Goal: Task Accomplishment & Management: Complete application form

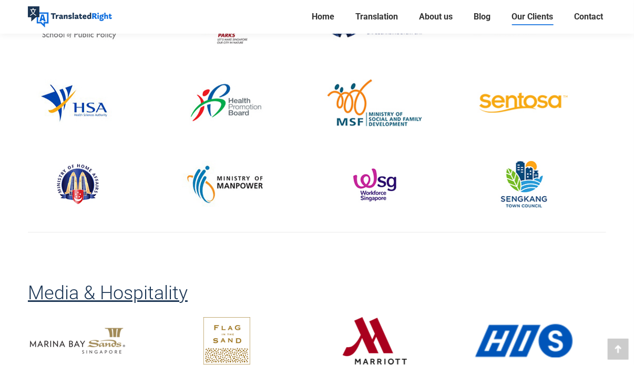
scroll to position [1236, 0]
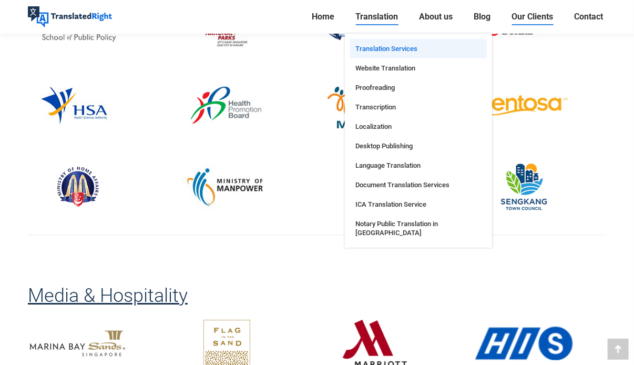
click at [385, 55] on link "Translation Services" at bounding box center [418, 48] width 137 height 19
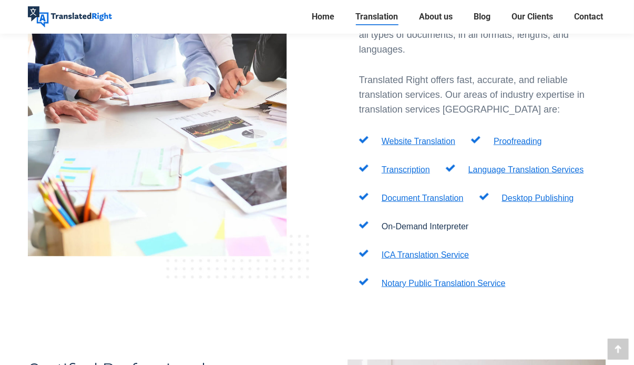
scroll to position [412, 0]
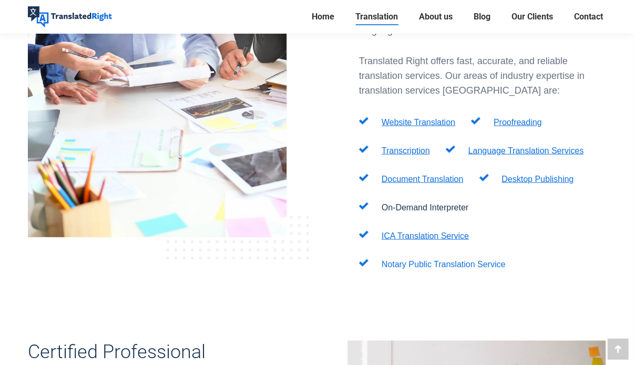
click at [429, 260] on link "Notary Public Translation Service" at bounding box center [444, 264] width 124 height 9
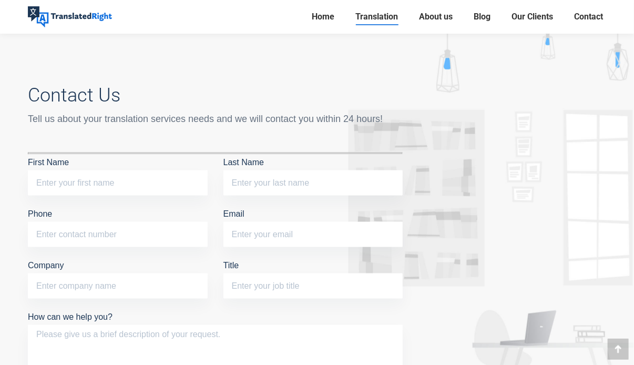
scroll to position [5221, 0]
drag, startPoint x: 119, startPoint y: 150, endPoint x: 119, endPoint y: 144, distance: 6.3
click at [119, 156] on p "First Name" at bounding box center [118, 179] width 180 height 46
click at [119, 171] on input "First Name" at bounding box center [118, 183] width 180 height 25
type input "Xu"
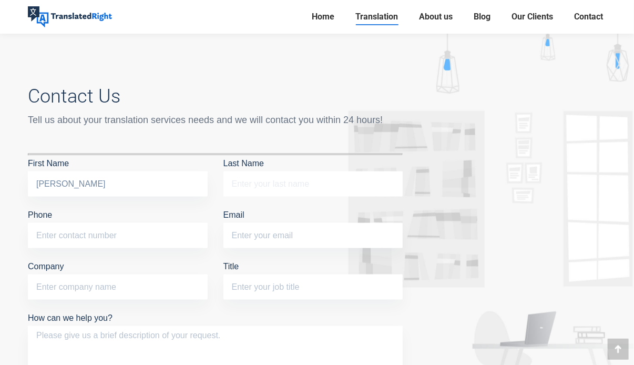
click at [277, 171] on input "Last Name" at bounding box center [313, 183] width 180 height 25
type input "Yue"
click at [109, 223] on input "Phone" at bounding box center [118, 235] width 180 height 25
type input "84256891"
click at [335, 223] on input "Email" at bounding box center [313, 235] width 180 height 25
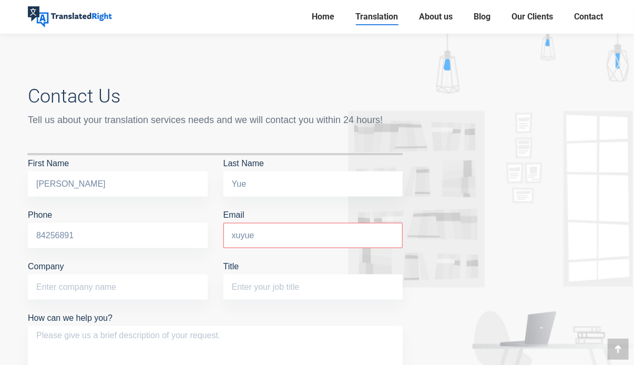
click at [335, 223] on input "xuyue" at bounding box center [313, 235] width 180 height 25
type input "xuyue0830@outlook.com"
type input "NA"
click at [252, 274] on input "Title" at bounding box center [313, 286] width 180 height 25
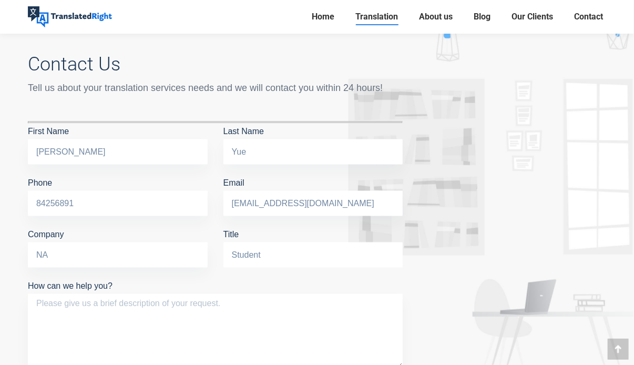
scroll to position [5253, 0]
type input "Student"
click at [249, 294] on textarea "How can we help you?" at bounding box center [215, 331] width 375 height 75
type textarea "C"
click at [295, 295] on textarea "I need to translate" at bounding box center [215, 331] width 375 height 75
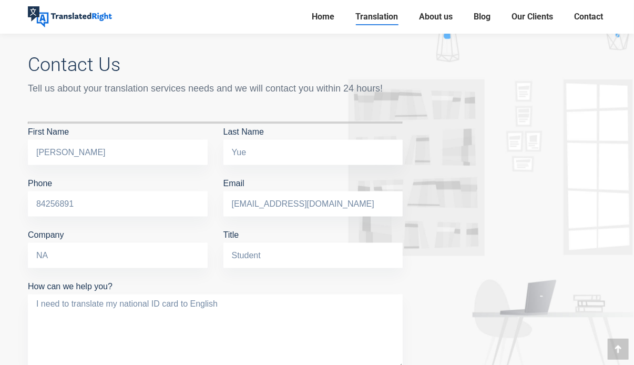
click at [181, 294] on textarea "I need to translate my national ID card to English" at bounding box center [215, 331] width 375 height 75
click at [181, 294] on textarea "I need to translate my national ID card from my home country()to English" at bounding box center [215, 331] width 375 height 75
click at [265, 294] on textarea "I need to translate my national ID card from my home country()to English" at bounding box center [215, 331] width 375 height 75
click at [358, 294] on textarea "I need to translate my national ID card from my home country (China) to English" at bounding box center [215, 331] width 375 height 75
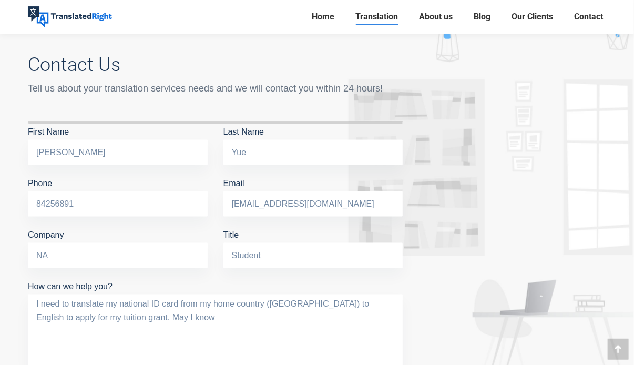
click at [393, 294] on textarea "I need to translate my national ID card from my home country (China) to English…" at bounding box center [215, 331] width 375 height 75
click at [382, 294] on textarea "I need to translate my national ID card from my home country (China) to English…" at bounding box center [215, 331] width 375 height 75
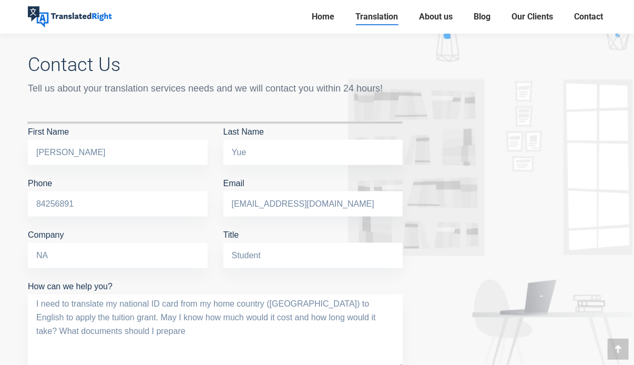
click at [326, 294] on textarea "I need to translate my national ID card from my home country (China) to English…" at bounding box center [215, 331] width 375 height 75
click at [367, 294] on textarea "I need to translate my national ID card from my home country (China) to English…" at bounding box center [215, 331] width 375 height 75
click at [334, 294] on textarea "I need to translate my national ID card from my home country (China) to English…" at bounding box center [215, 331] width 375 height 75
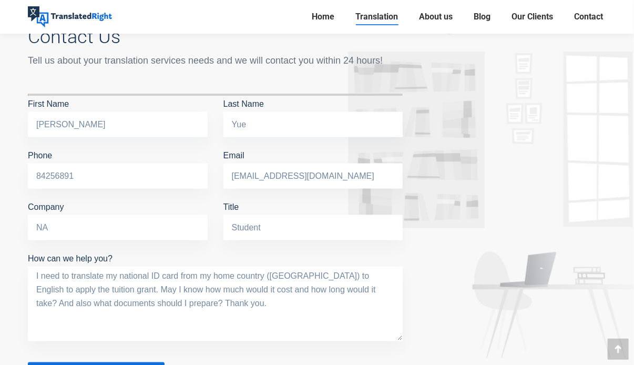
scroll to position [5286, 0]
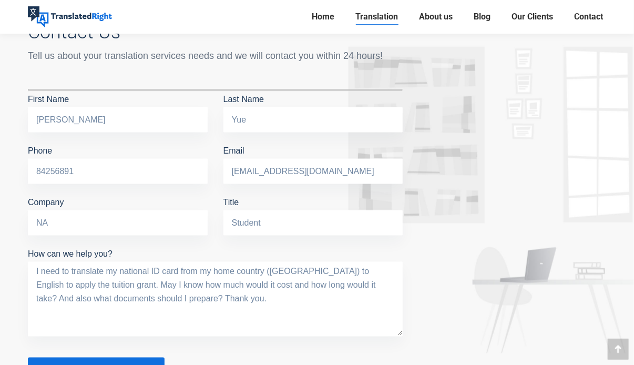
type textarea "I need to translate my national ID card from my home country (China) to English…"
click at [124, 364] on span "Send Message" at bounding box center [96, 371] width 63 height 11
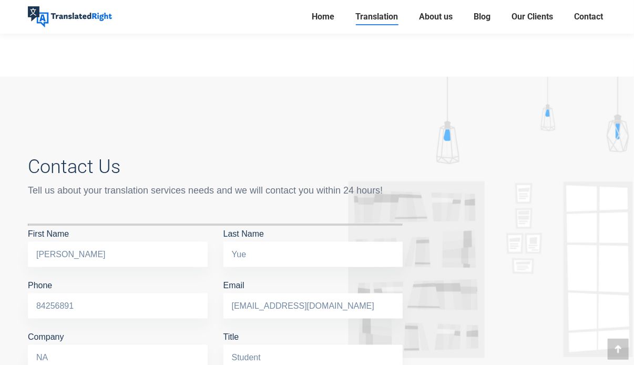
scroll to position [5150, 0]
